Goal: Information Seeking & Learning: Find specific fact

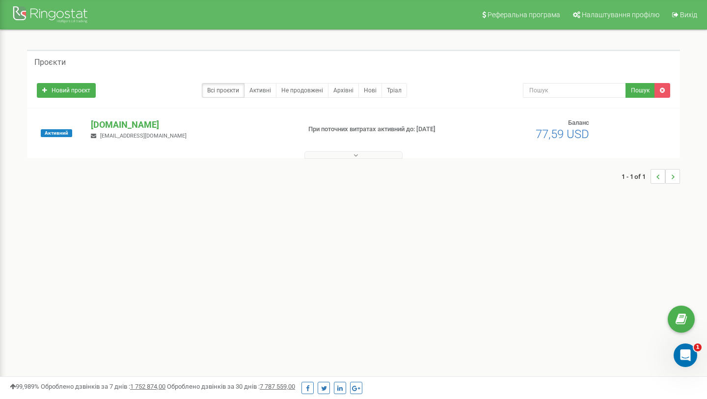
click at [372, 153] on button at bounding box center [353, 154] width 98 height 7
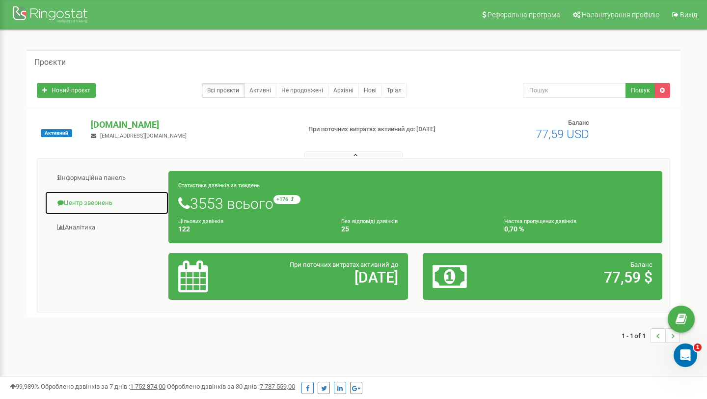
click at [100, 206] on link "Центр звернень" at bounding box center [107, 203] width 124 height 24
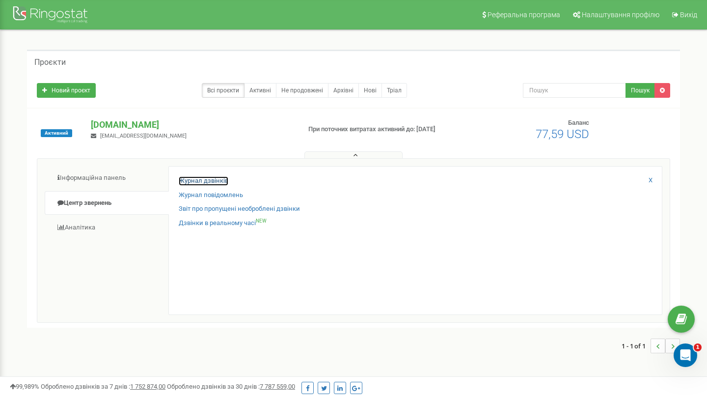
click at [201, 177] on link "Журнал дзвінків" at bounding box center [204, 180] width 50 height 9
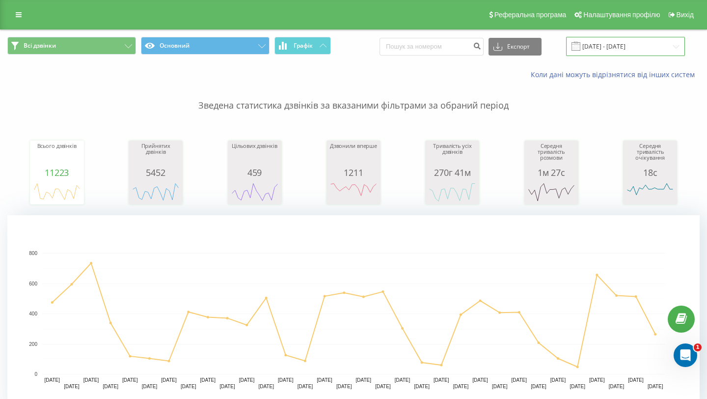
click at [599, 46] on input "21.07.2025 - 21.08.2025" at bounding box center [625, 46] width 119 height 19
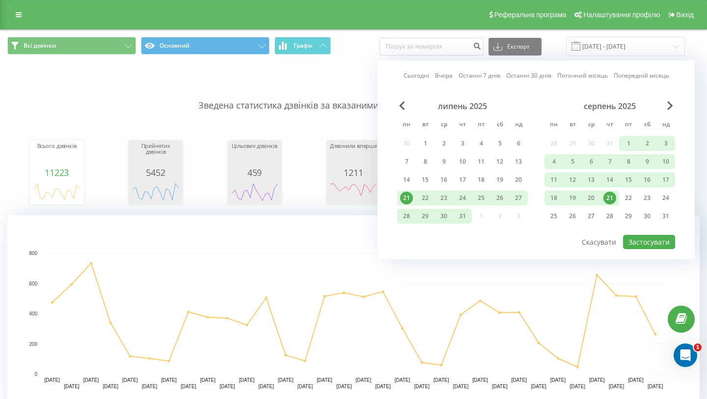
click at [611, 196] on div "21" at bounding box center [609, 197] width 13 height 13
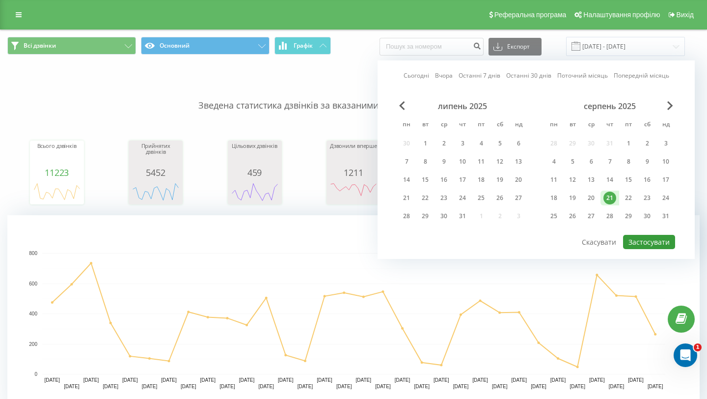
click at [640, 239] on button "Застосувати" at bounding box center [649, 242] width 52 height 14
type input "21.08.2025 - 21.08.2025"
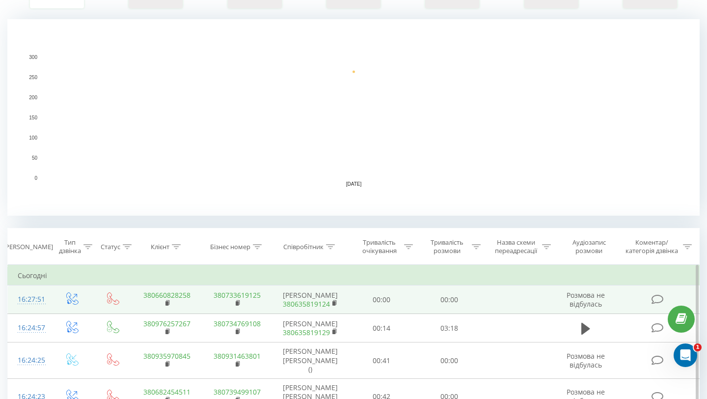
scroll to position [239, 0]
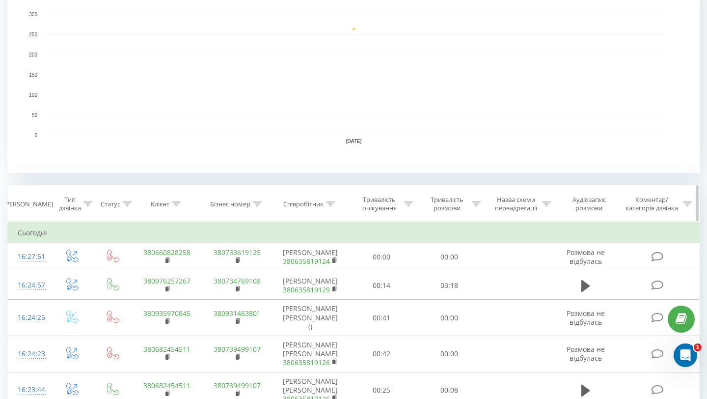
click at [335, 204] on icon at bounding box center [330, 203] width 9 height 5
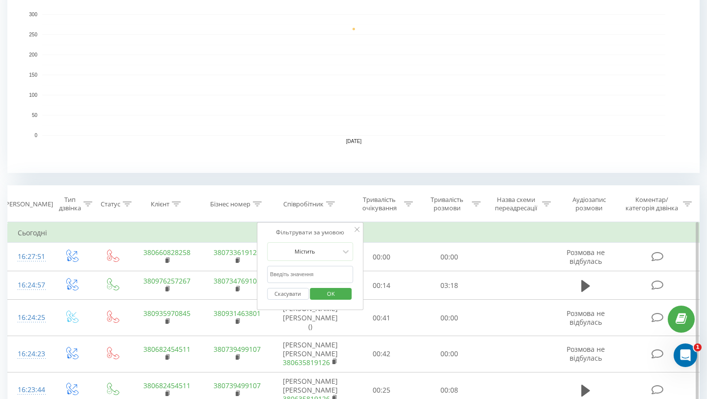
click at [274, 276] on input "text" at bounding box center [310, 274] width 86 height 17
type input "k"
type input "о"
type input "k"
type input "лещенко"
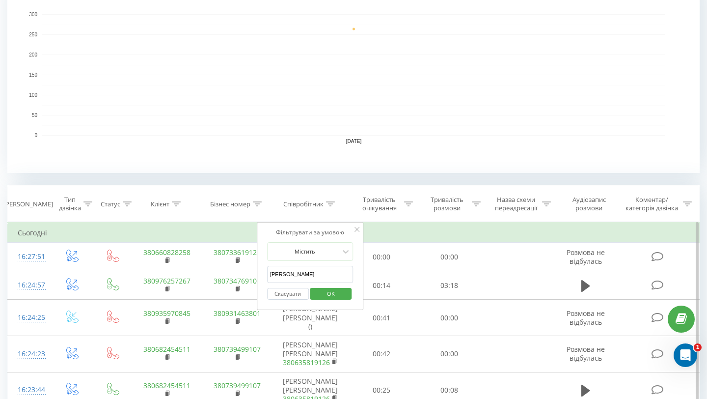
click at [324, 288] on span "OK" at bounding box center [330, 293] width 27 height 15
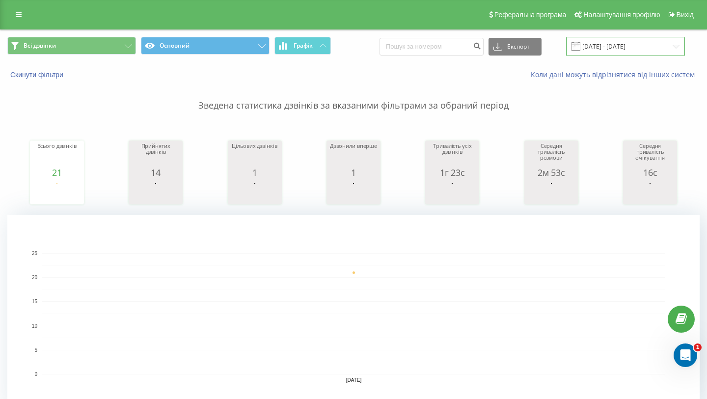
click at [611, 50] on input "21.08.2025 - 21.08.2025" at bounding box center [625, 46] width 119 height 19
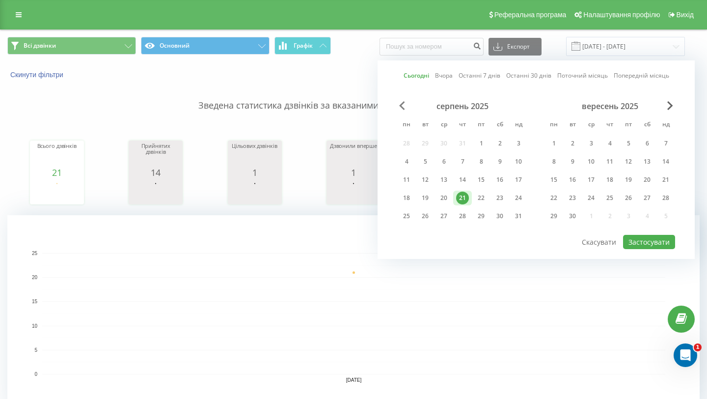
click at [402, 105] on span "Previous Month" at bounding box center [402, 105] width 6 height 9
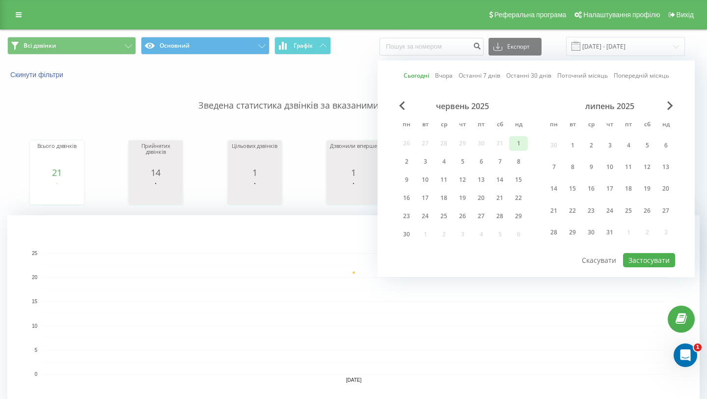
click at [517, 145] on div "1" at bounding box center [518, 143] width 13 height 13
click at [668, 104] on span "Next Month" at bounding box center [670, 105] width 6 height 9
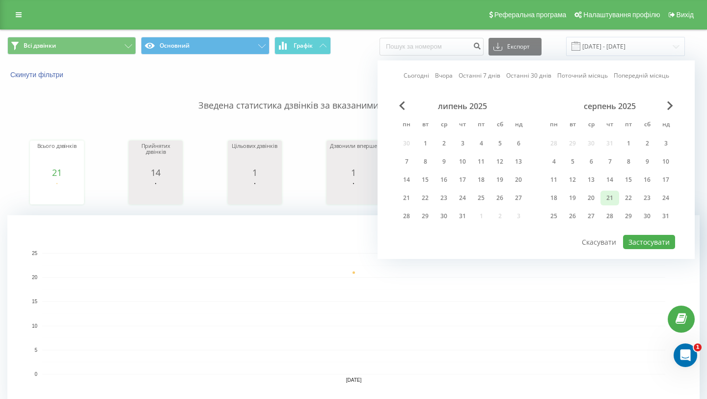
click at [607, 199] on div "21" at bounding box center [609, 197] width 13 height 13
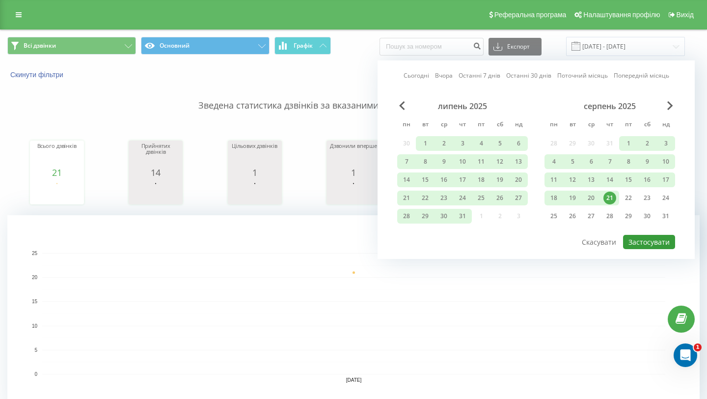
click at [651, 244] on button "Застосувати" at bounding box center [649, 242] width 52 height 14
type input "01.06.2025 - 21.08.2025"
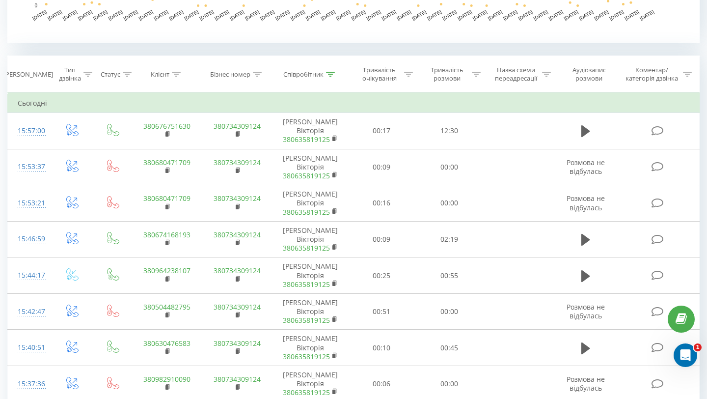
scroll to position [335, 0]
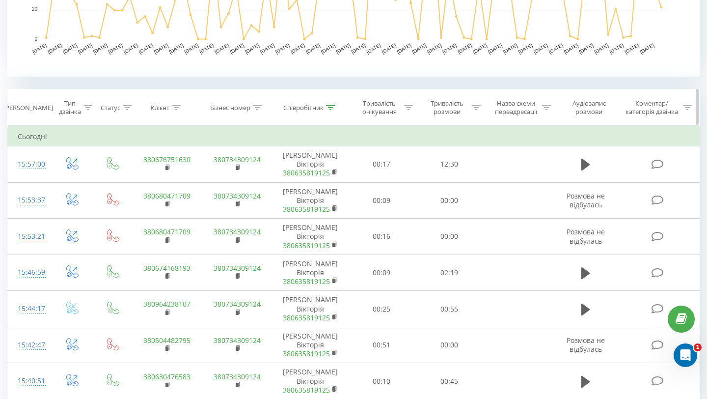
click at [254, 106] on icon at bounding box center [257, 107] width 9 height 5
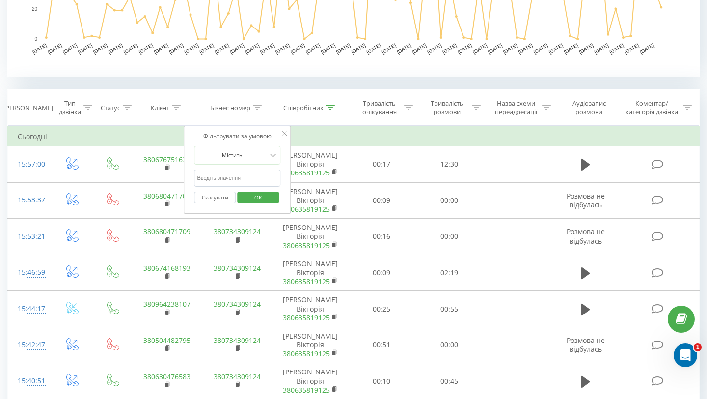
click at [221, 176] on input "text" at bounding box center [237, 177] width 86 height 17
type input "7155"
click at [255, 200] on span "OK" at bounding box center [258, 197] width 27 height 15
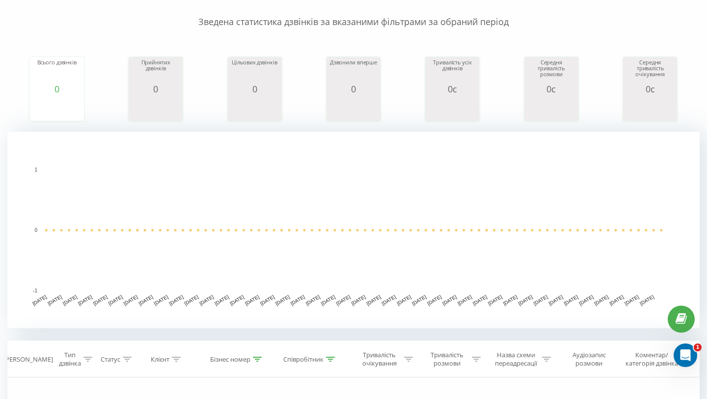
scroll to position [100, 0]
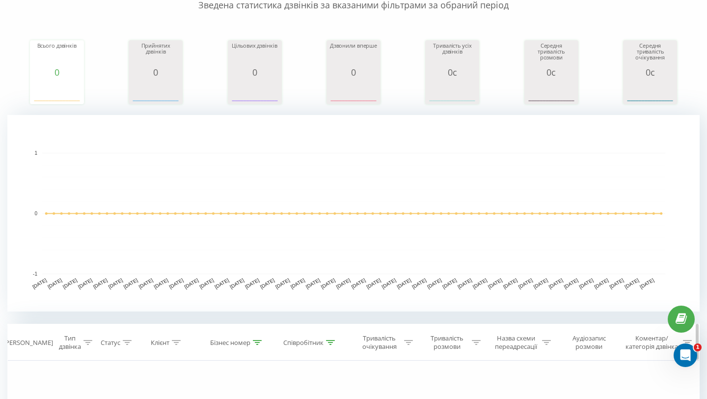
click at [333, 343] on icon at bounding box center [330, 342] width 9 height 5
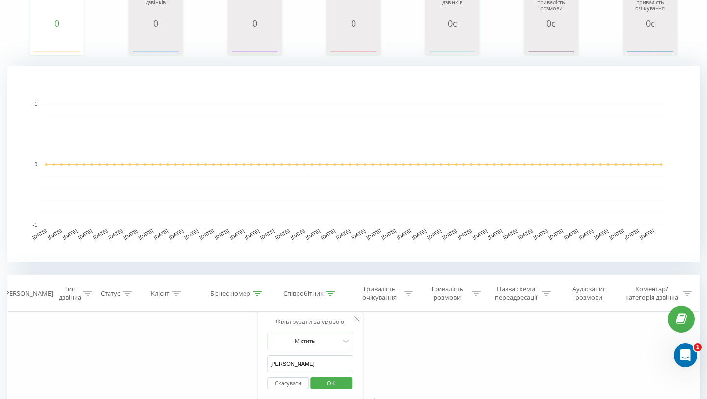
scroll to position [157, 0]
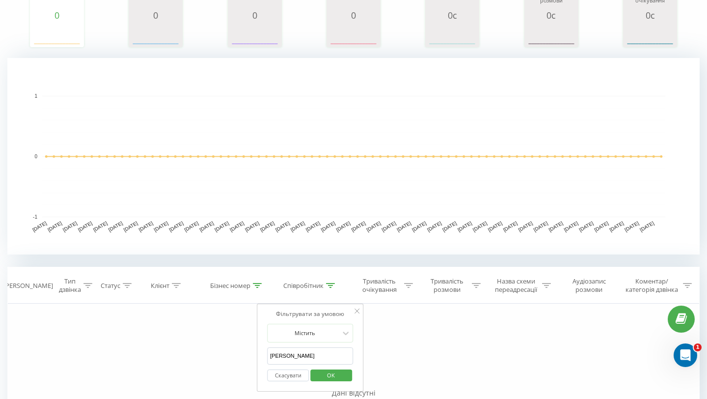
click at [289, 353] on input "лещенко" at bounding box center [310, 355] width 86 height 17
click at [328, 379] on span "OK" at bounding box center [330, 374] width 27 height 15
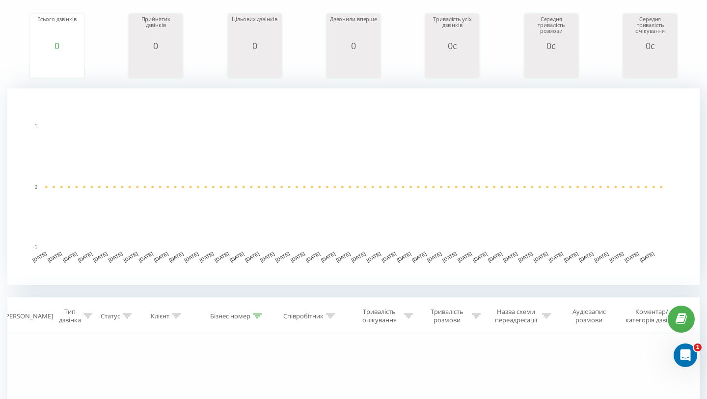
scroll to position [139, 0]
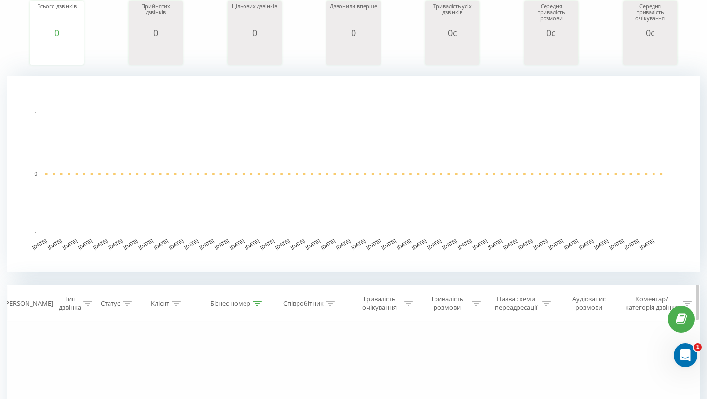
click at [256, 301] on icon at bounding box center [257, 303] width 9 height 5
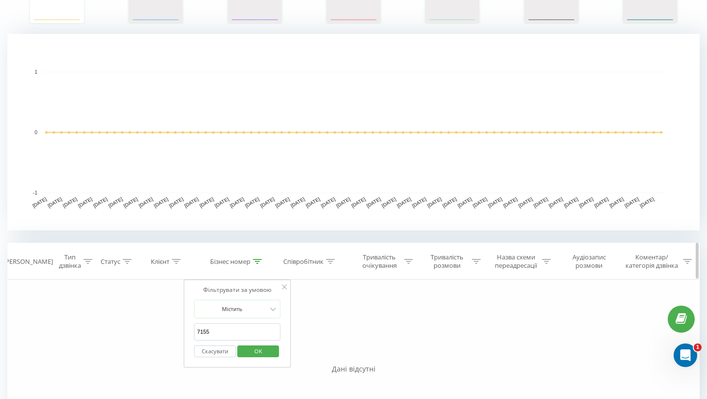
scroll to position [212, 0]
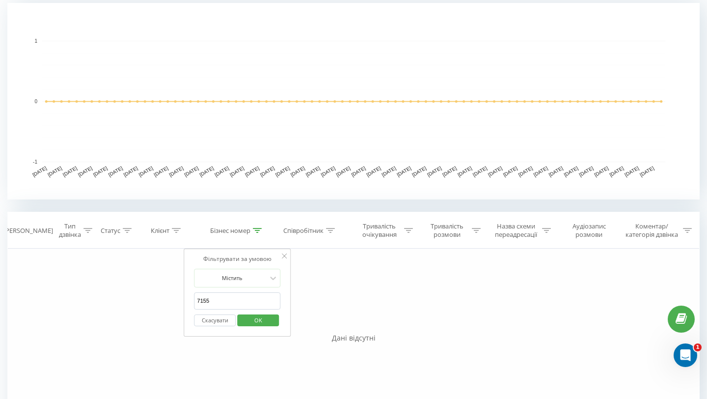
click at [228, 300] on input "7155" at bounding box center [237, 300] width 86 height 17
type input "7"
click at [258, 318] on span "OK" at bounding box center [258, 319] width 27 height 15
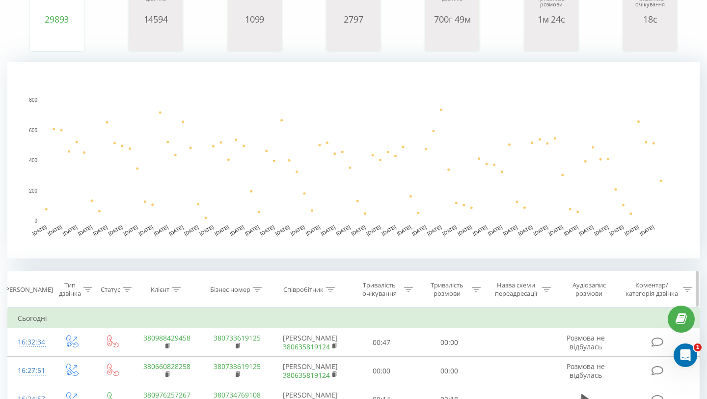
click at [179, 292] on div at bounding box center [176, 289] width 9 height 8
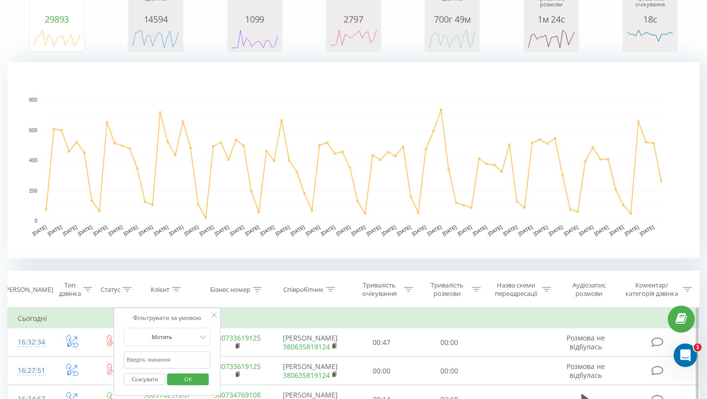
click at [152, 353] on input "text" at bounding box center [167, 359] width 86 height 17
type input "7155"
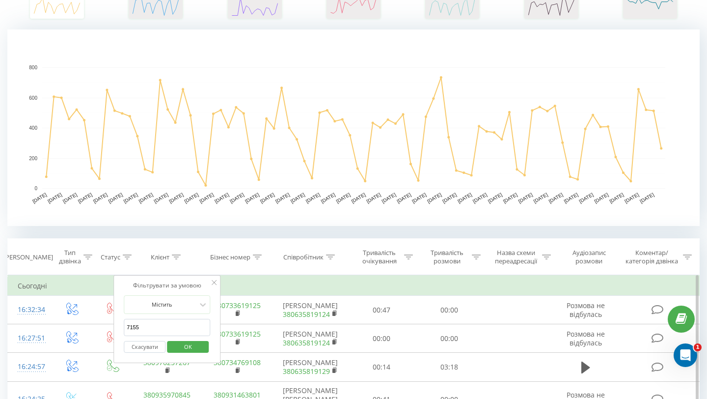
click at [184, 347] on span "OK" at bounding box center [187, 346] width 27 height 15
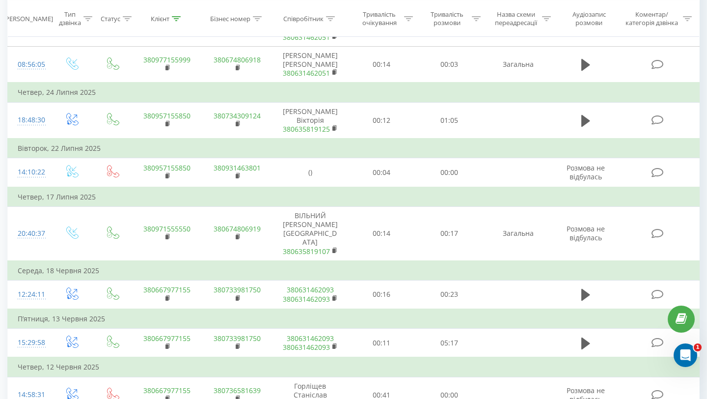
scroll to position [785, 0]
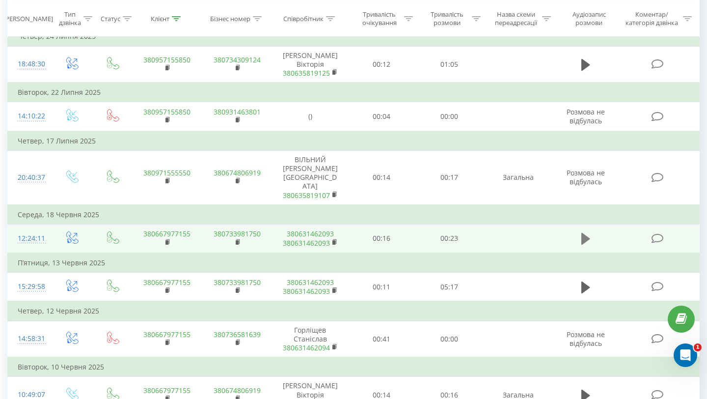
click at [587, 246] on icon at bounding box center [585, 239] width 9 height 14
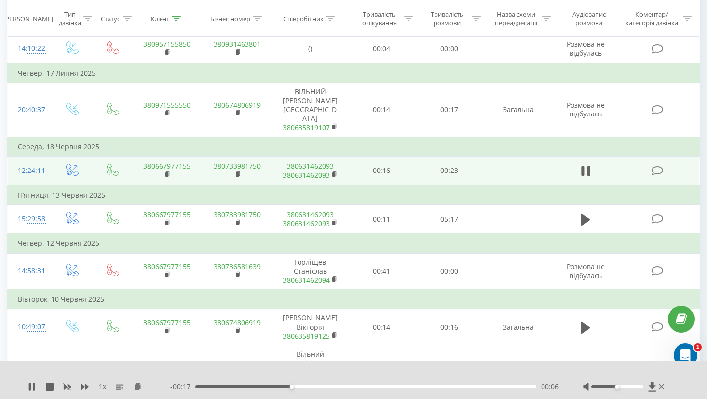
scroll to position [856, 0]
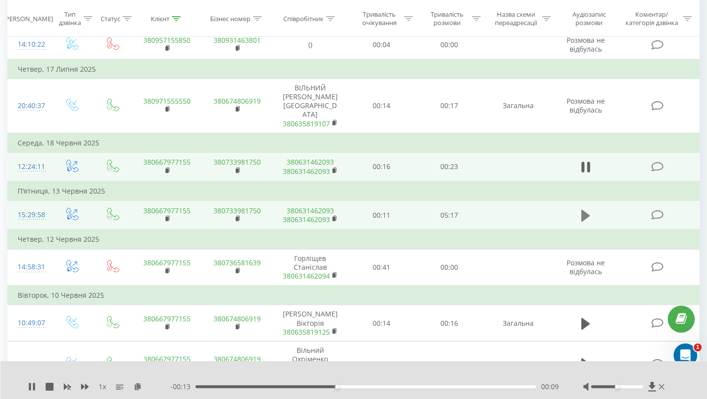
click at [584, 221] on icon at bounding box center [585, 216] width 9 height 12
drag, startPoint x: 617, startPoint y: 386, endPoint x: 645, endPoint y: 389, distance: 28.2
click at [645, 389] on div at bounding box center [624, 387] width 83 height 10
click at [264, 385] on div "01:14" at bounding box center [365, 386] width 341 height 3
click at [228, 385] on div "01:11" at bounding box center [365, 386] width 341 height 3
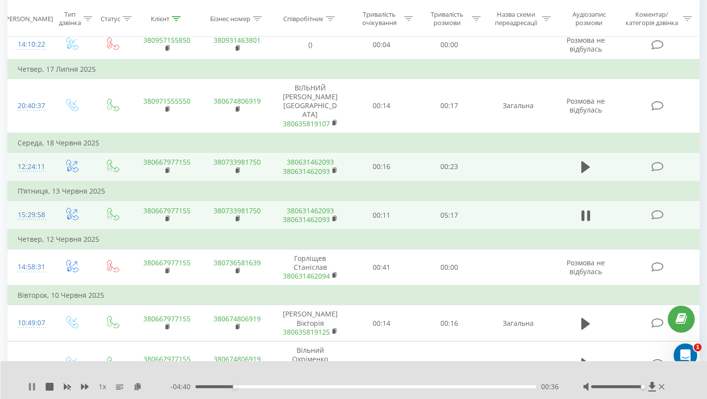
click at [35, 387] on icon at bounding box center [32, 387] width 8 height 8
